Goal: Task Accomplishment & Management: Use online tool/utility

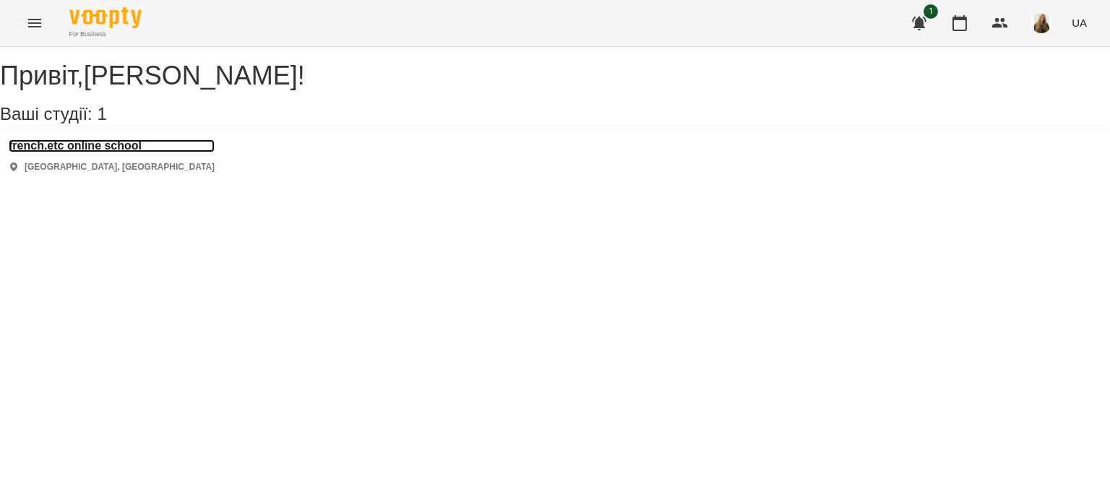
click at [101, 152] on h3 "french.etc online school" at bounding box center [112, 145] width 206 height 13
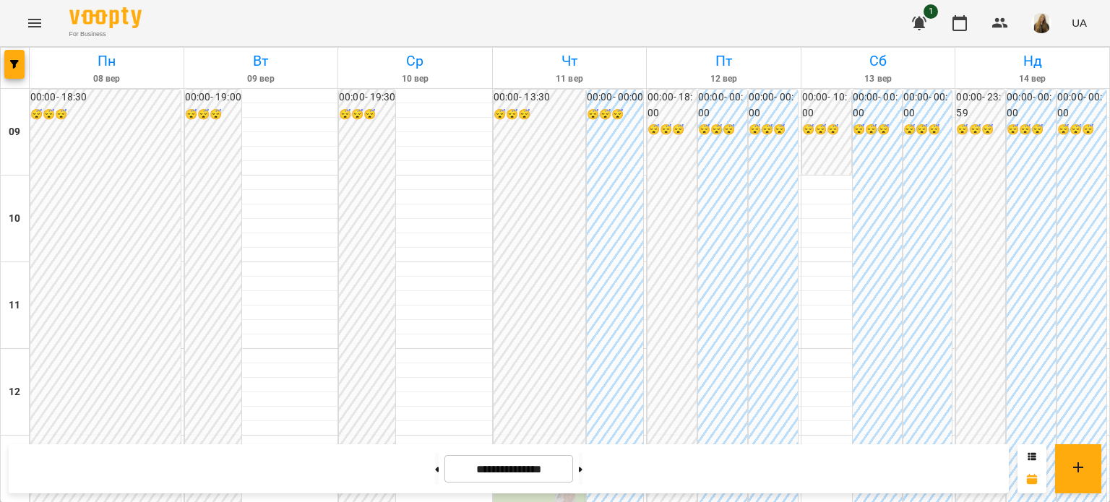
scroll to position [795, 0]
click at [435, 472] on button at bounding box center [437, 469] width 4 height 32
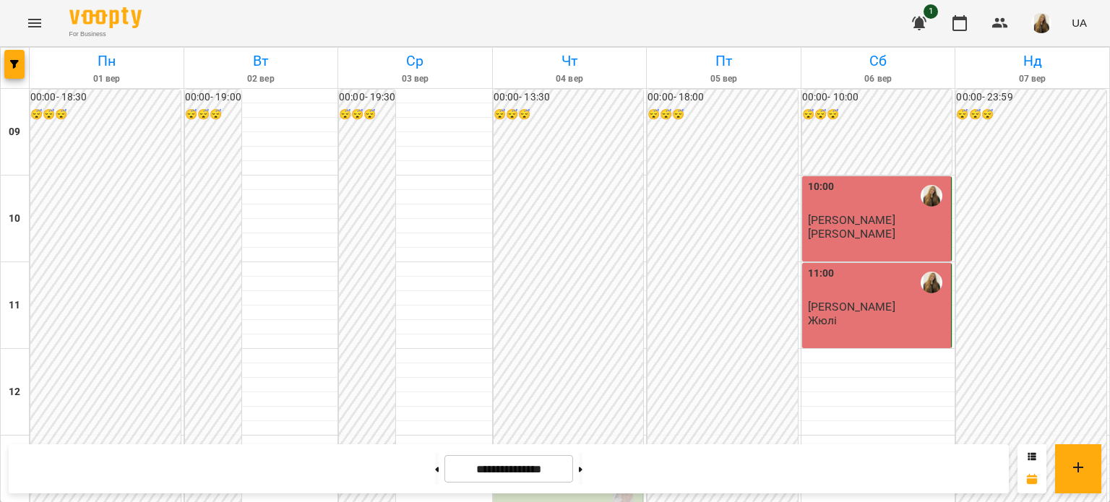
scroll to position [721, 0]
click at [435, 463] on button at bounding box center [437, 469] width 4 height 32
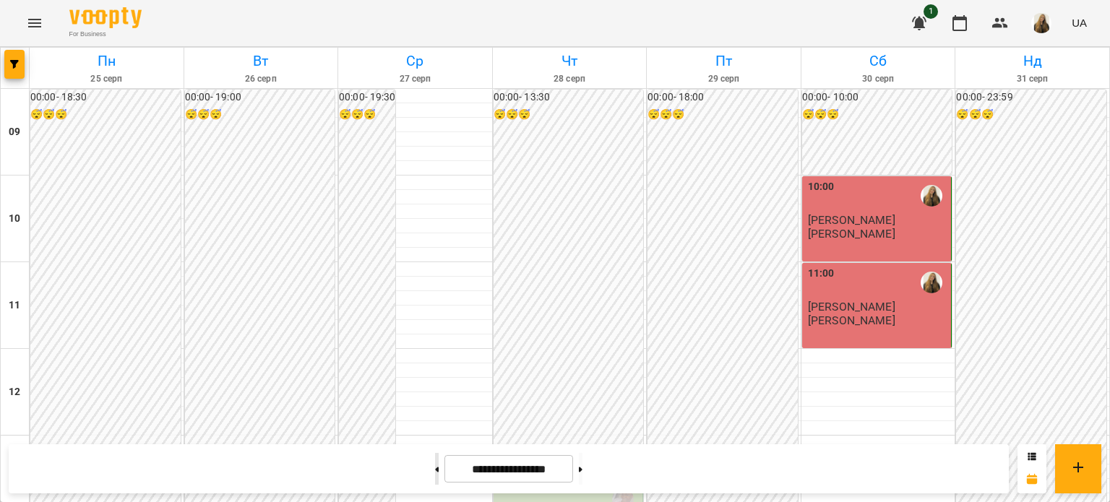
click at [435, 473] on button at bounding box center [437, 469] width 4 height 32
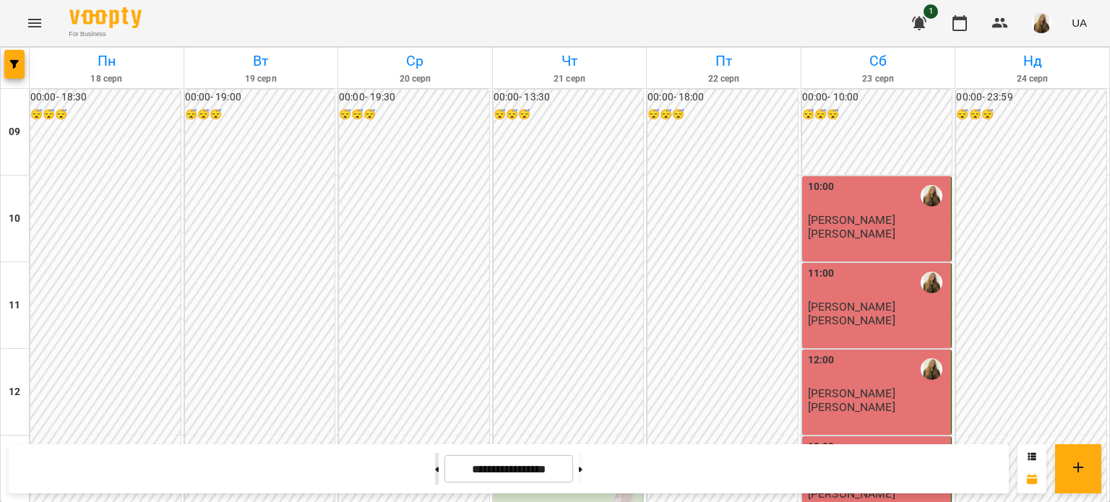
click at [435, 468] on button at bounding box center [437, 469] width 4 height 32
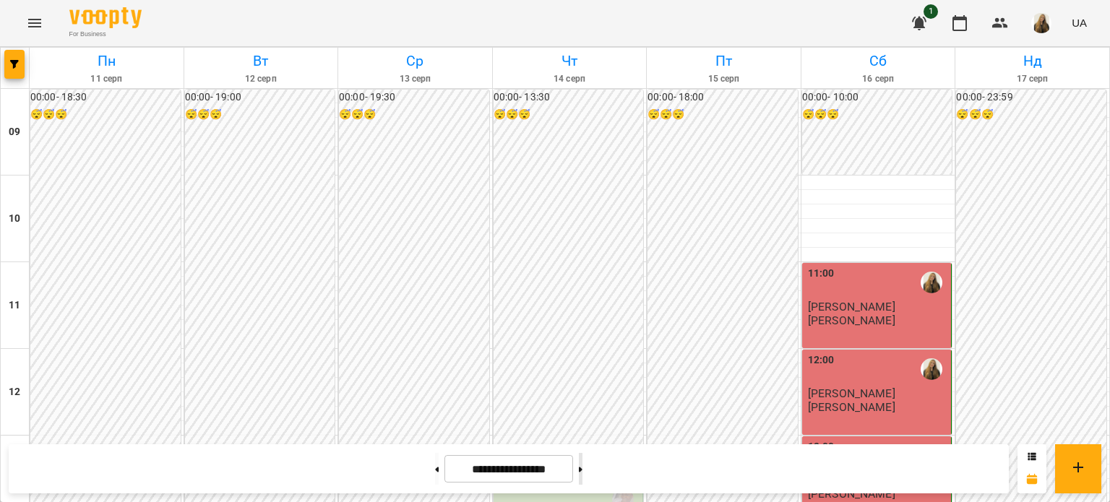
click at [583, 470] on button at bounding box center [581, 469] width 4 height 32
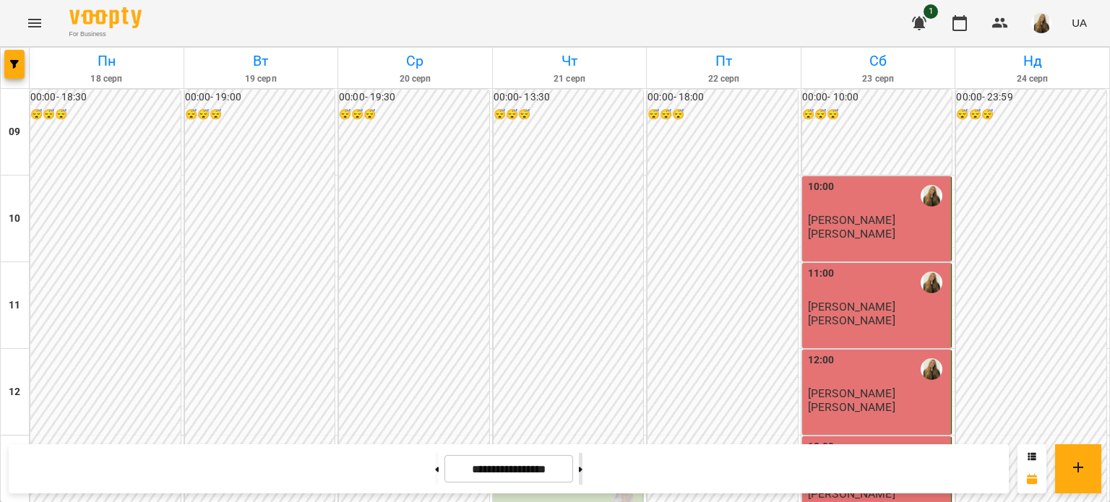
click at [583, 470] on button at bounding box center [581, 469] width 4 height 32
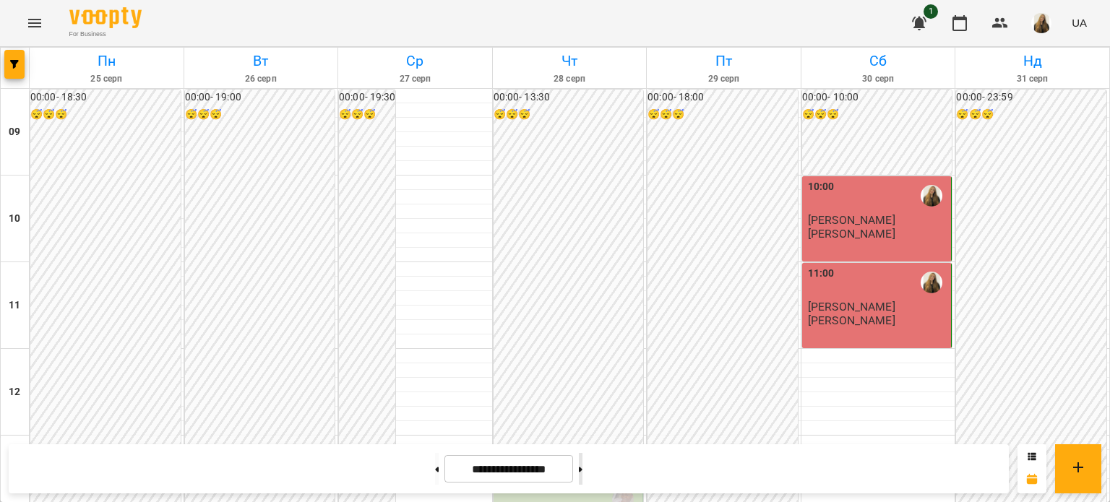
click at [583, 470] on button at bounding box center [581, 469] width 4 height 32
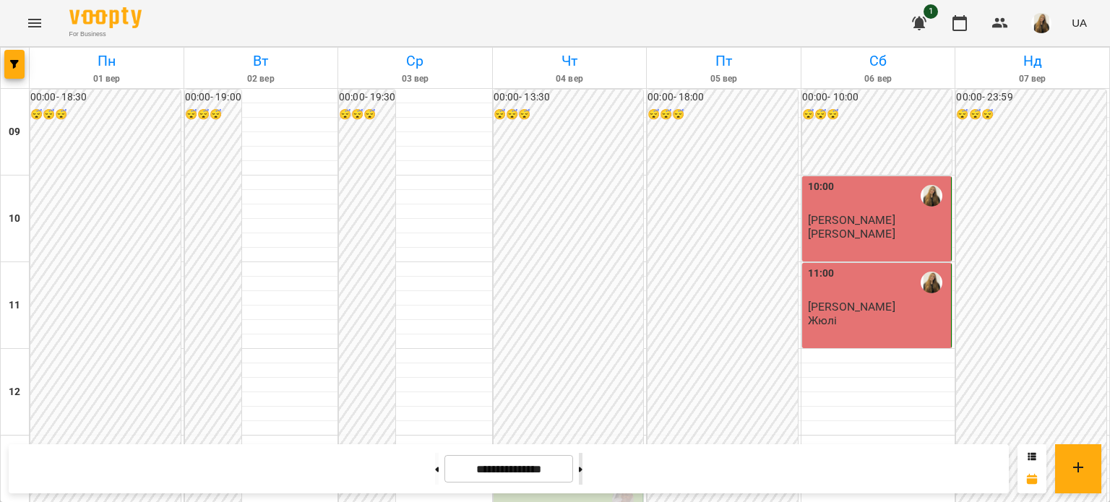
click at [583, 470] on button at bounding box center [581, 469] width 4 height 32
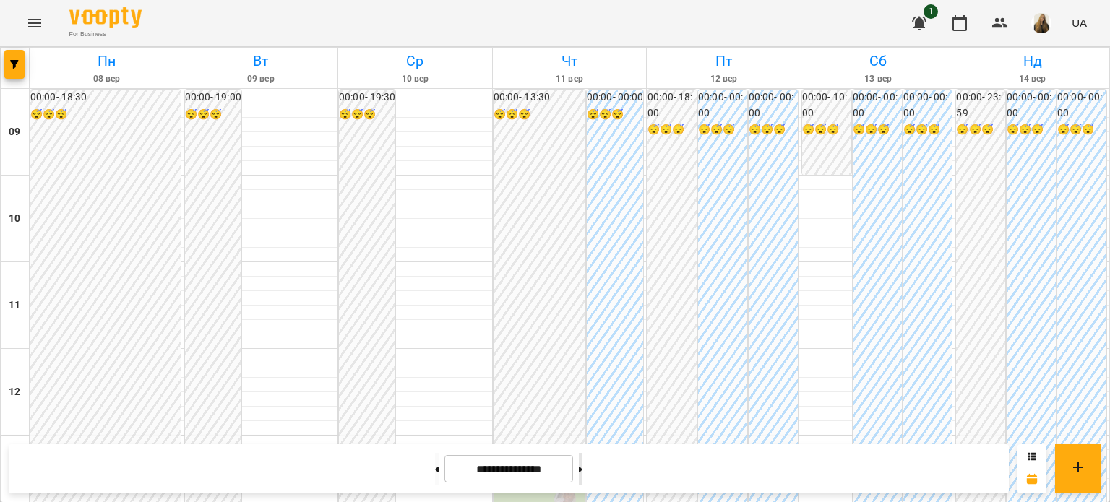
scroll to position [215, 0]
click at [583, 473] on button at bounding box center [581, 469] width 4 height 32
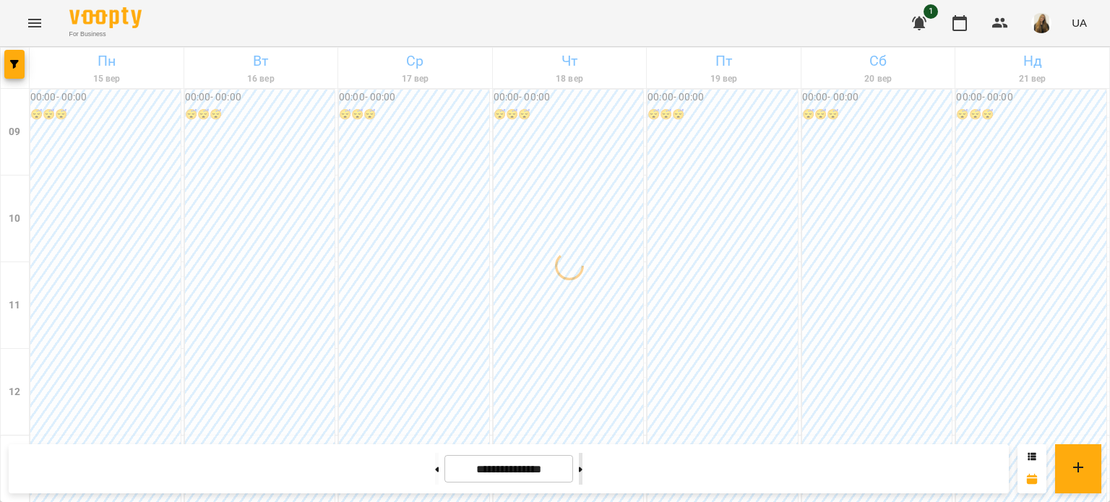
click at [583, 473] on button at bounding box center [581, 469] width 4 height 32
type input "**********"
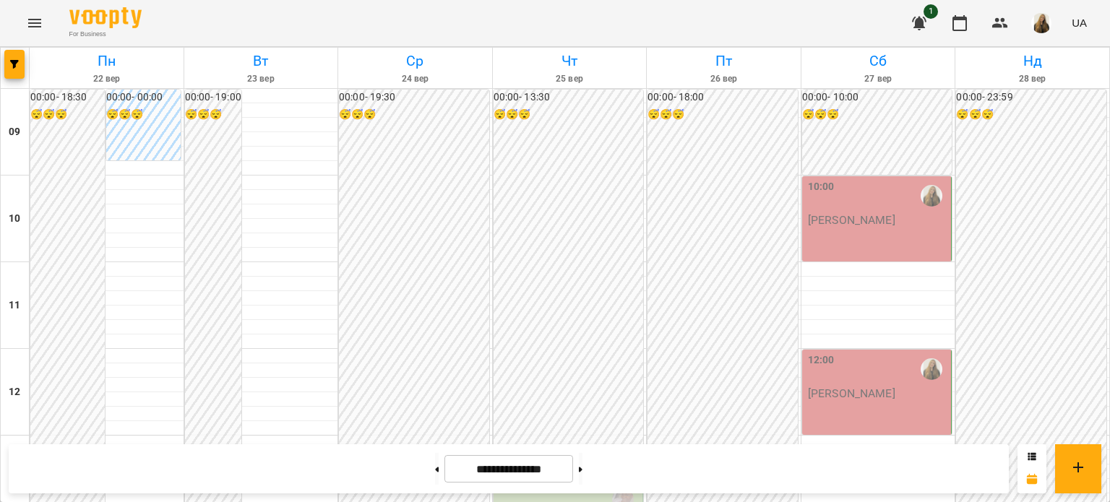
scroll to position [795, 0]
click at [1039, 25] on img "button" at bounding box center [1041, 23] width 20 height 20
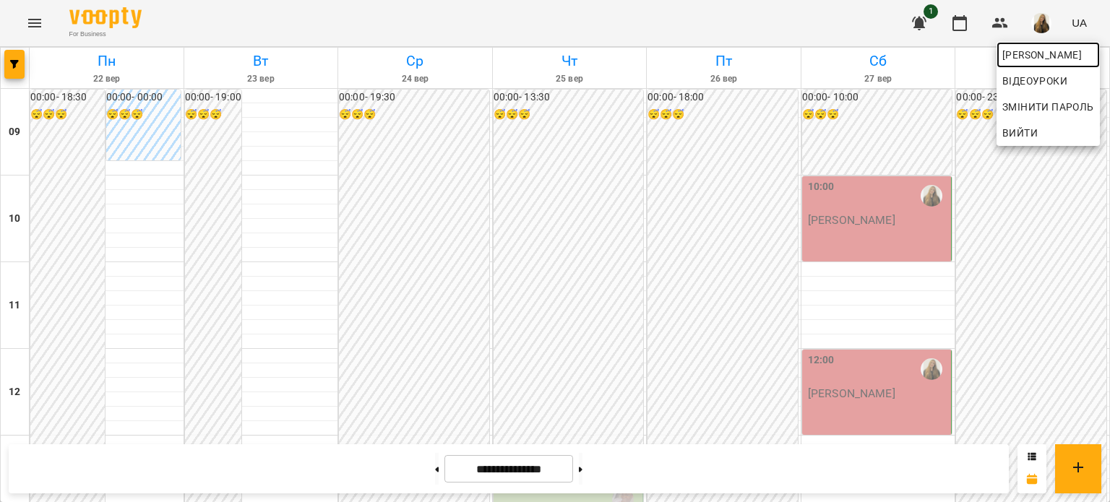
click at [1041, 46] on span "[PERSON_NAME]" at bounding box center [1048, 54] width 92 height 17
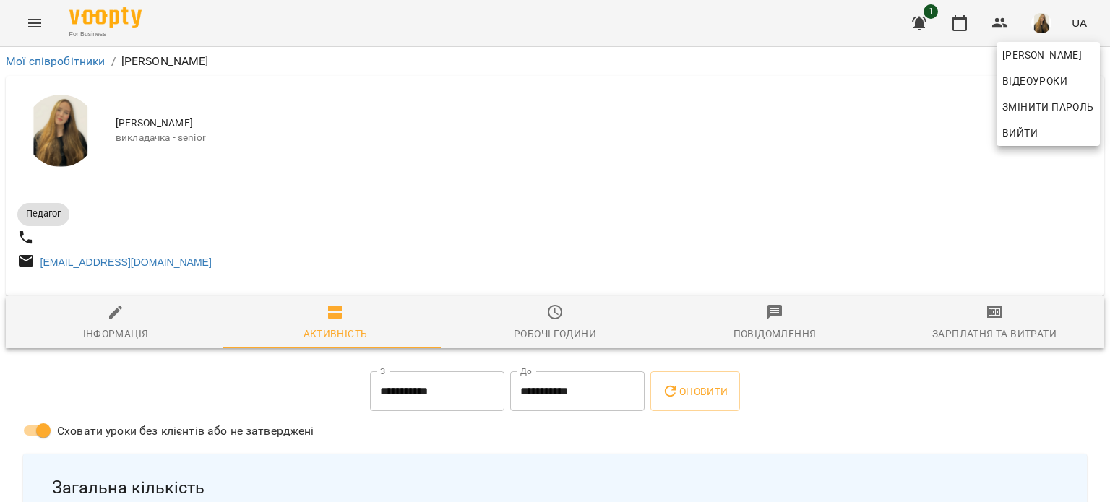
click at [980, 314] on div at bounding box center [555, 251] width 1110 height 502
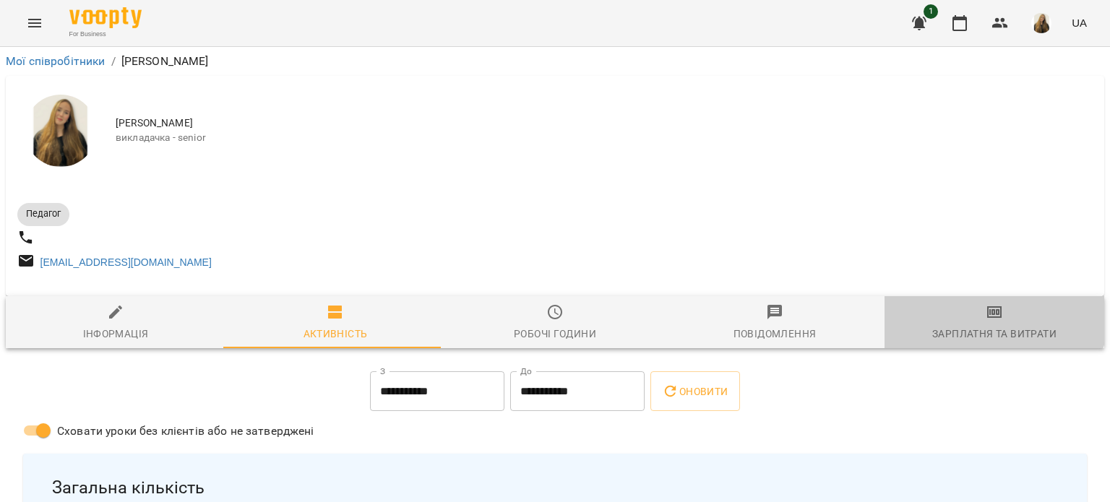
click at [986, 314] on icon "button" at bounding box center [994, 312] width 17 height 17
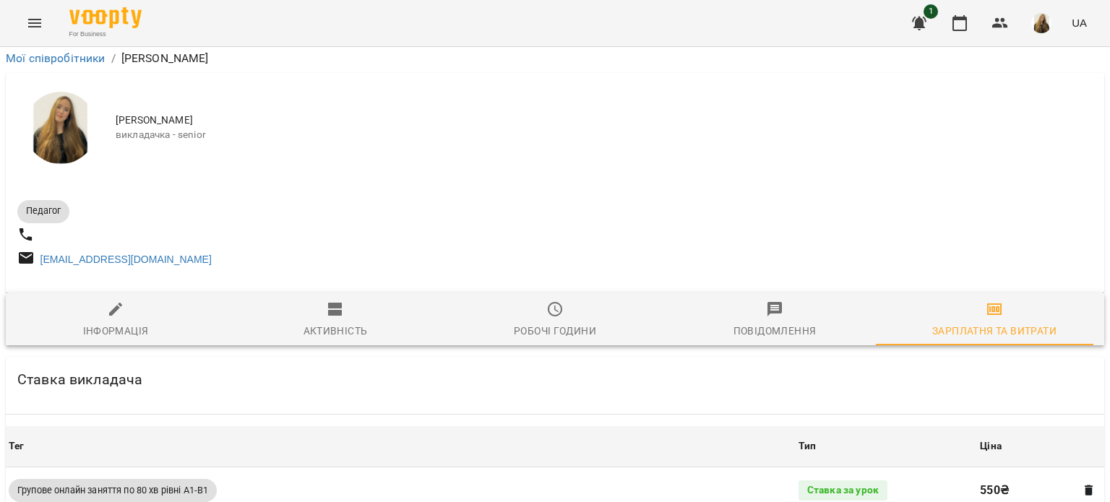
scroll to position [1946, 0]
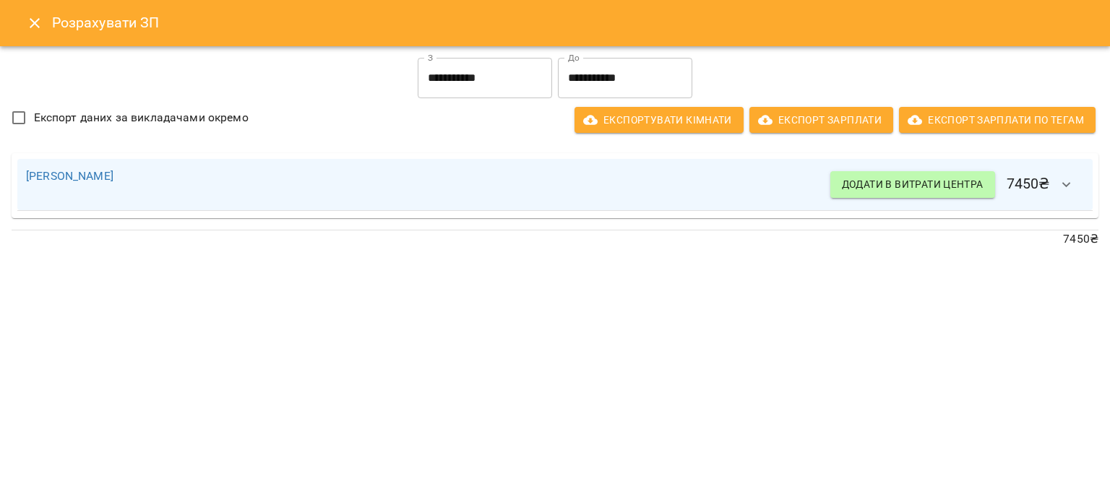
click at [109, 31] on h6 "Розрахувати ЗП" at bounding box center [572, 23] width 1041 height 22
click at [83, 23] on h6 "Розрахувати ЗП" at bounding box center [572, 23] width 1041 height 22
click at [37, 25] on icon "Close" at bounding box center [35, 23] width 10 height 10
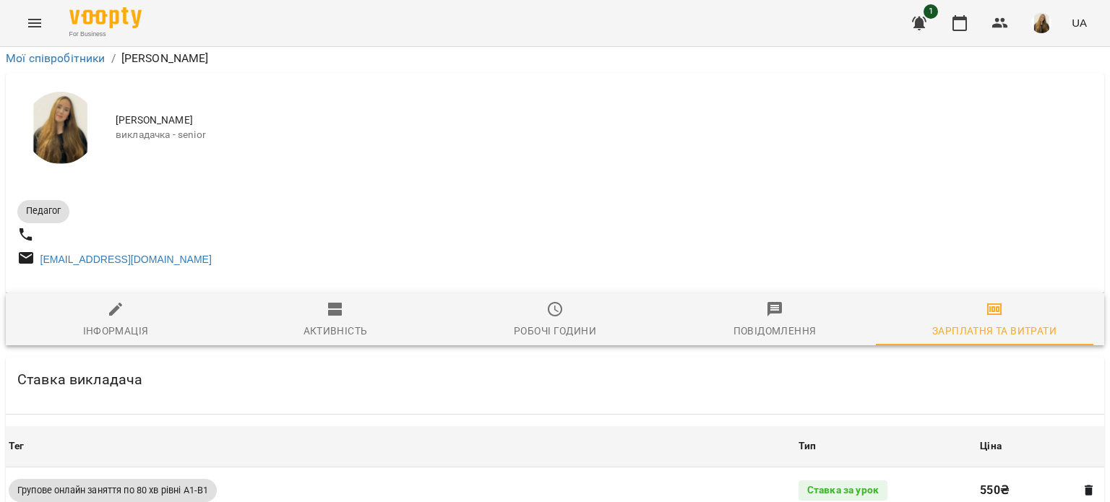
click at [20, 28] on button "Menu" at bounding box center [34, 23] width 35 height 35
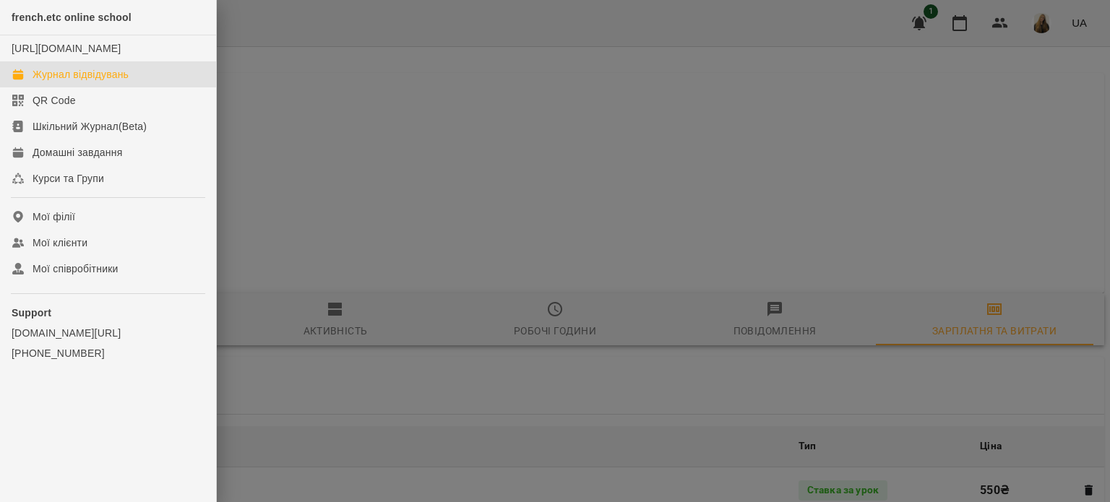
click at [112, 82] on div "Журнал відвідувань" at bounding box center [81, 74] width 96 height 14
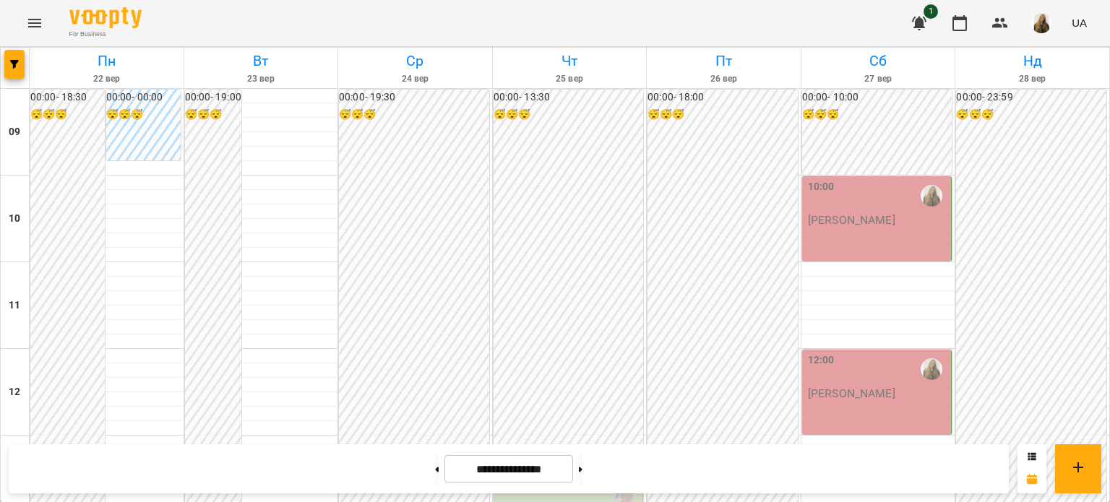
scroll to position [793, 0]
click at [583, 480] on button at bounding box center [581, 469] width 4 height 32
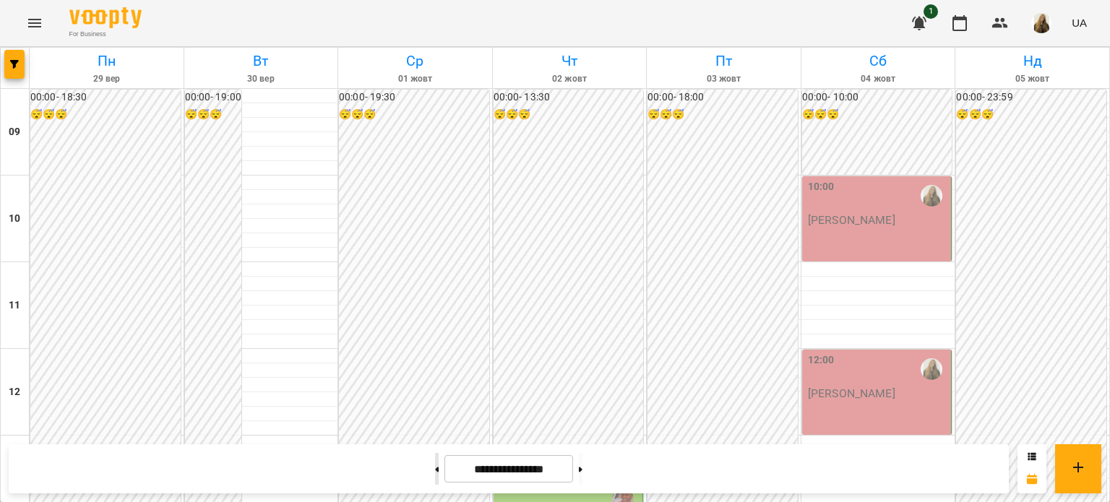
click at [435, 464] on button at bounding box center [437, 469] width 4 height 32
type input "**********"
